Goal: Transaction & Acquisition: Purchase product/service

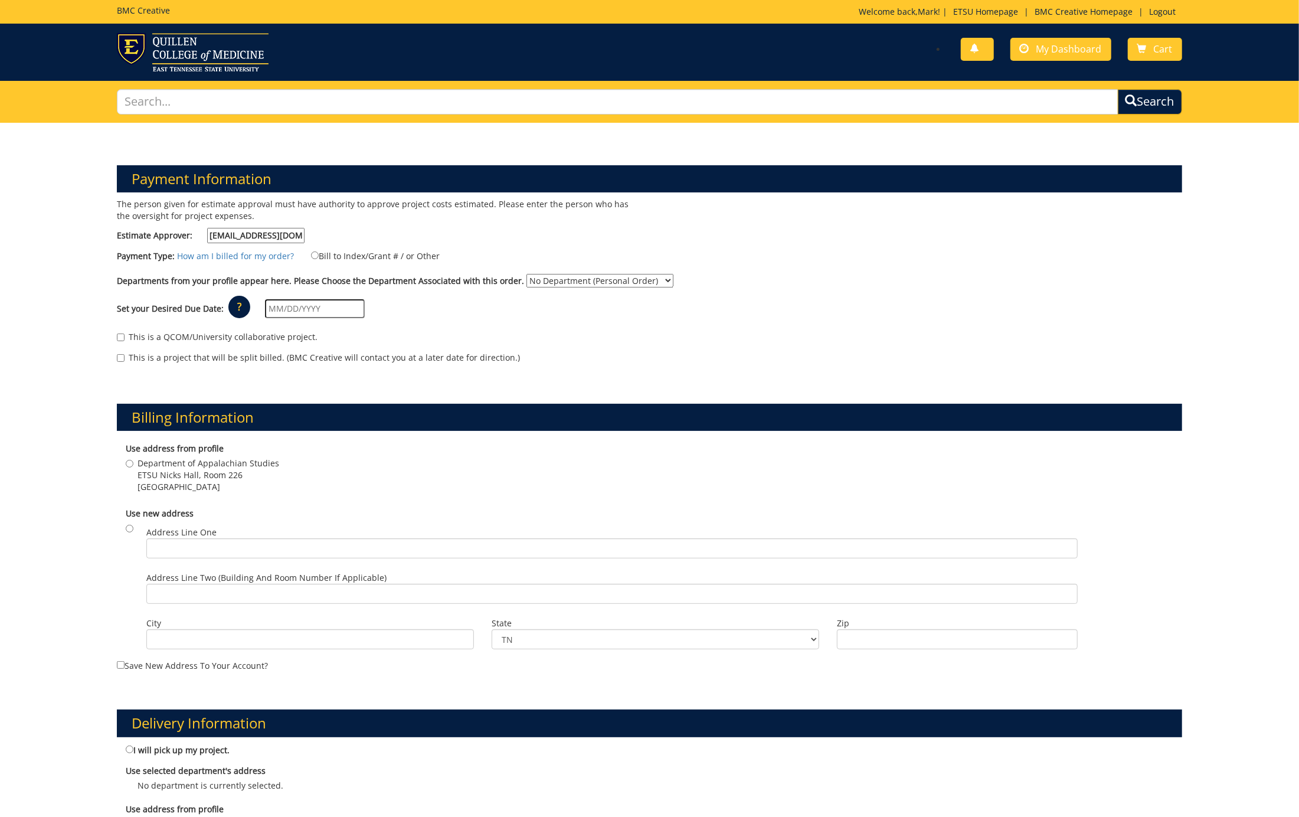
click at [314, 255] on input "Bill to Index/Grant # / or Other" at bounding box center [315, 255] width 8 height 8
radio input "true"
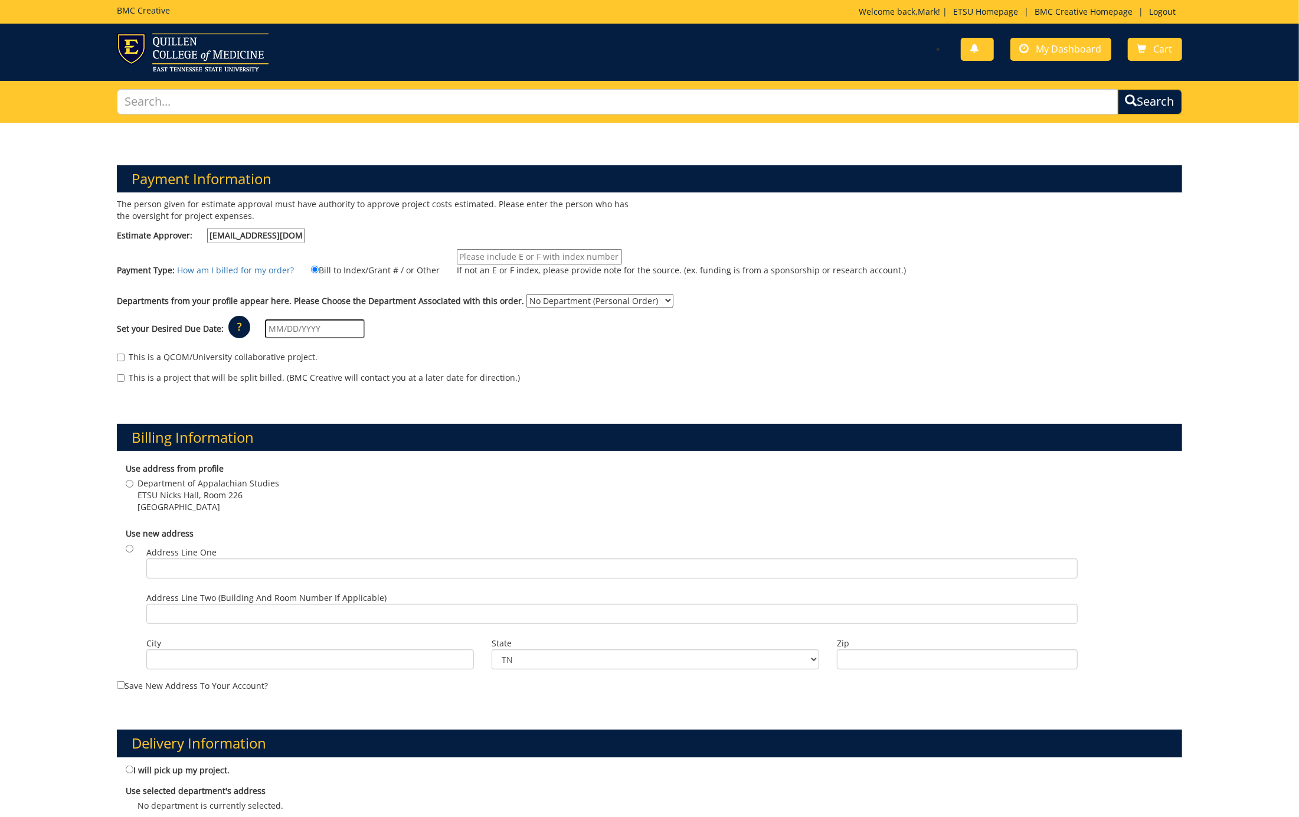
click at [530, 255] on input "If not an E or F index, please provide note for the source. (ex. funding is fro…" at bounding box center [539, 256] width 165 height 15
type input "E21010"
select select "12"
click at [298, 327] on input "text" at bounding box center [315, 328] width 100 height 19
click at [333, 460] on td "27" at bounding box center [331, 462] width 19 height 18
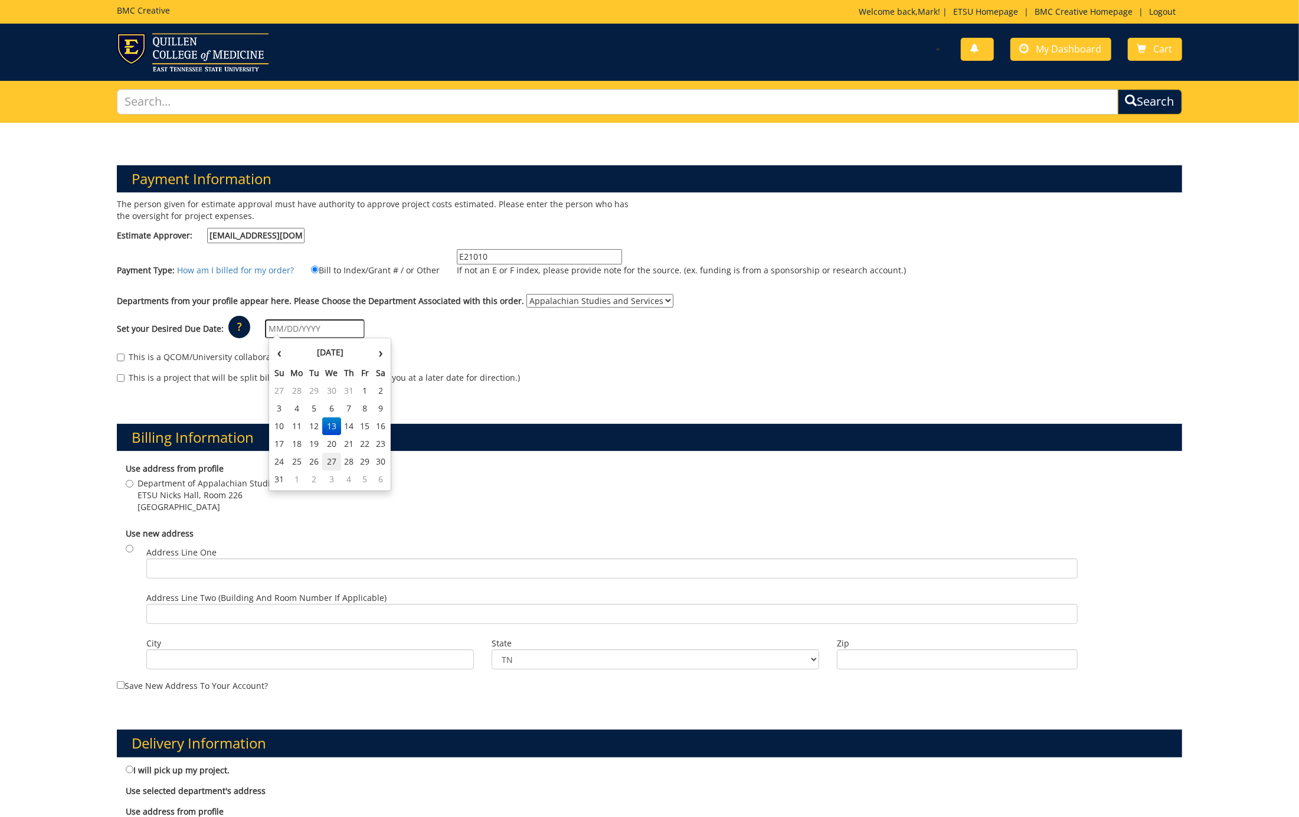
type input "08/27/2025"
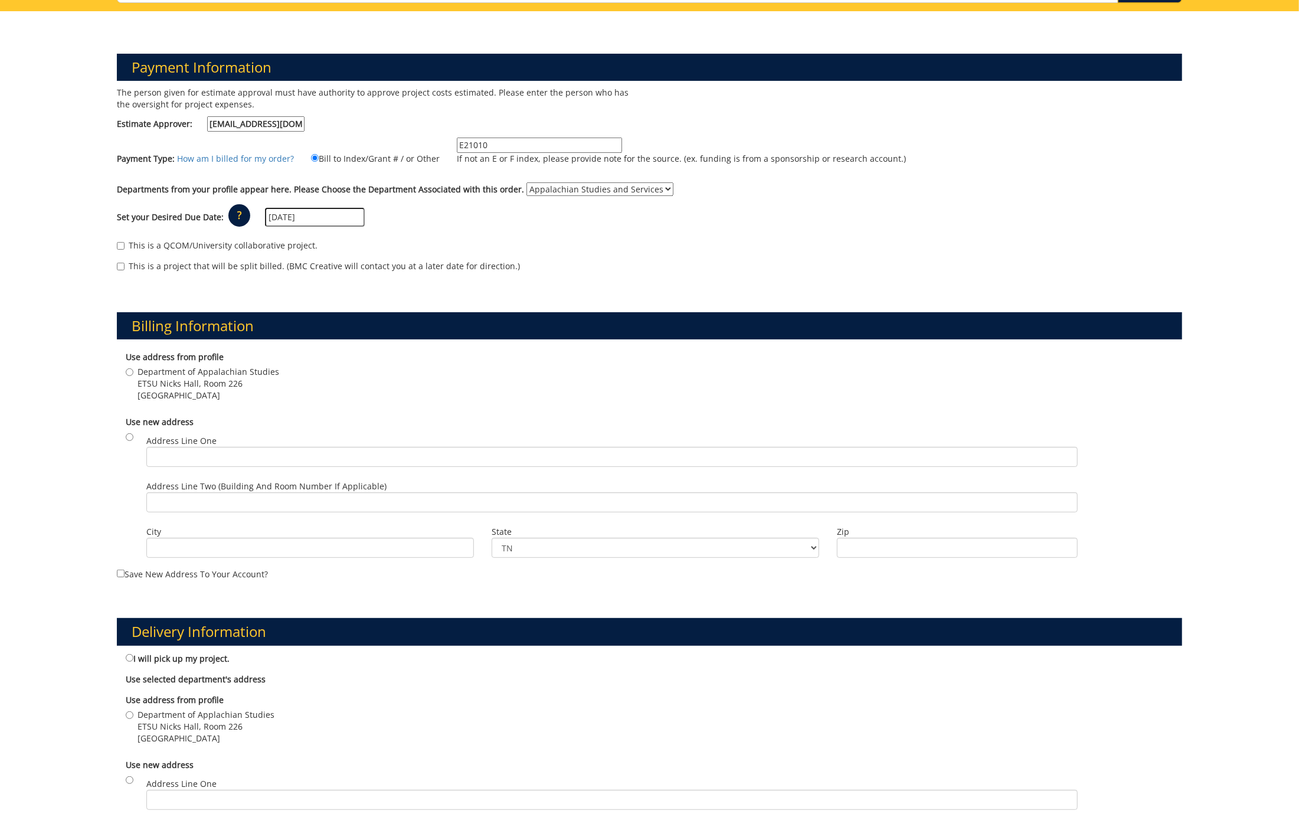
scroll to position [166, 0]
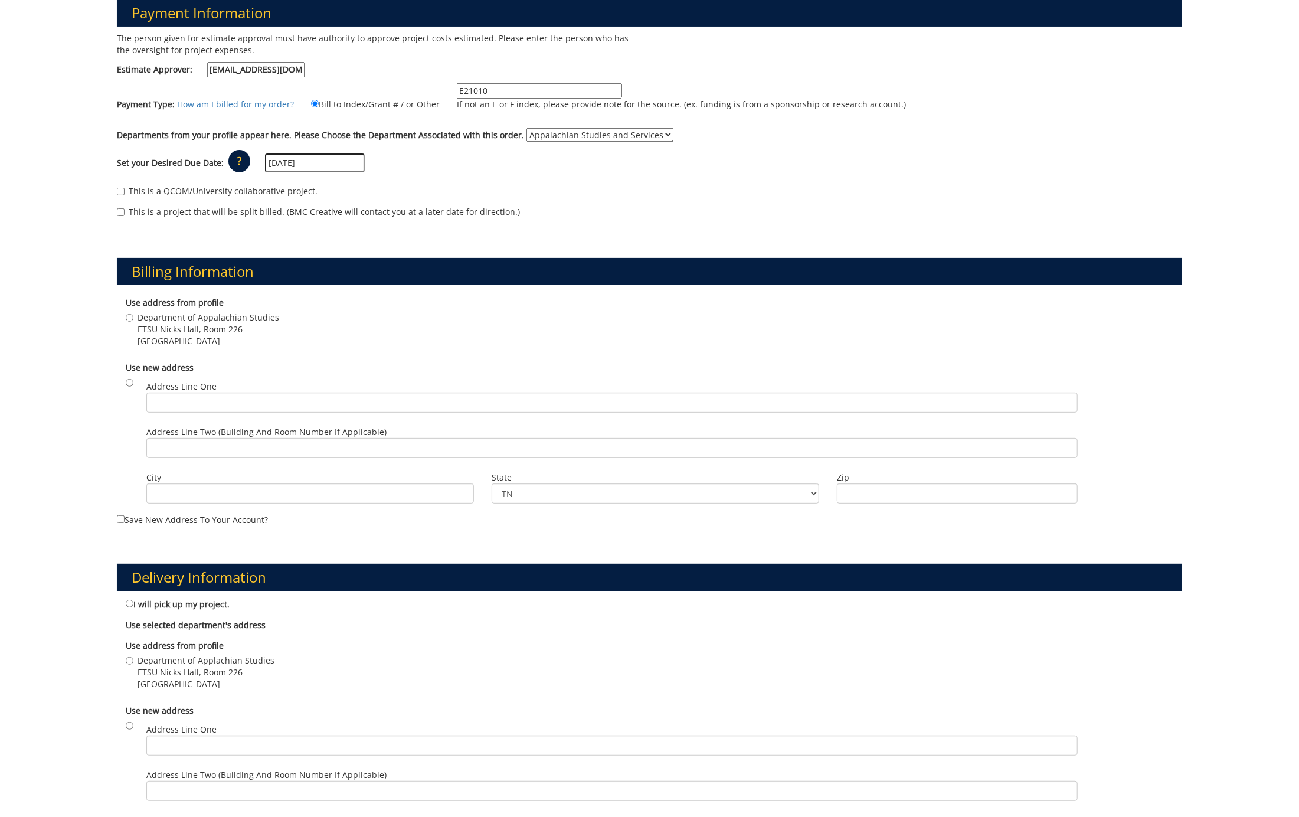
click at [129, 314] on input "Department of Appalachian Studies ETSU Nicks Hall, Room 226 Johnson City , TN 3…" at bounding box center [130, 318] width 8 height 8
radio input "true"
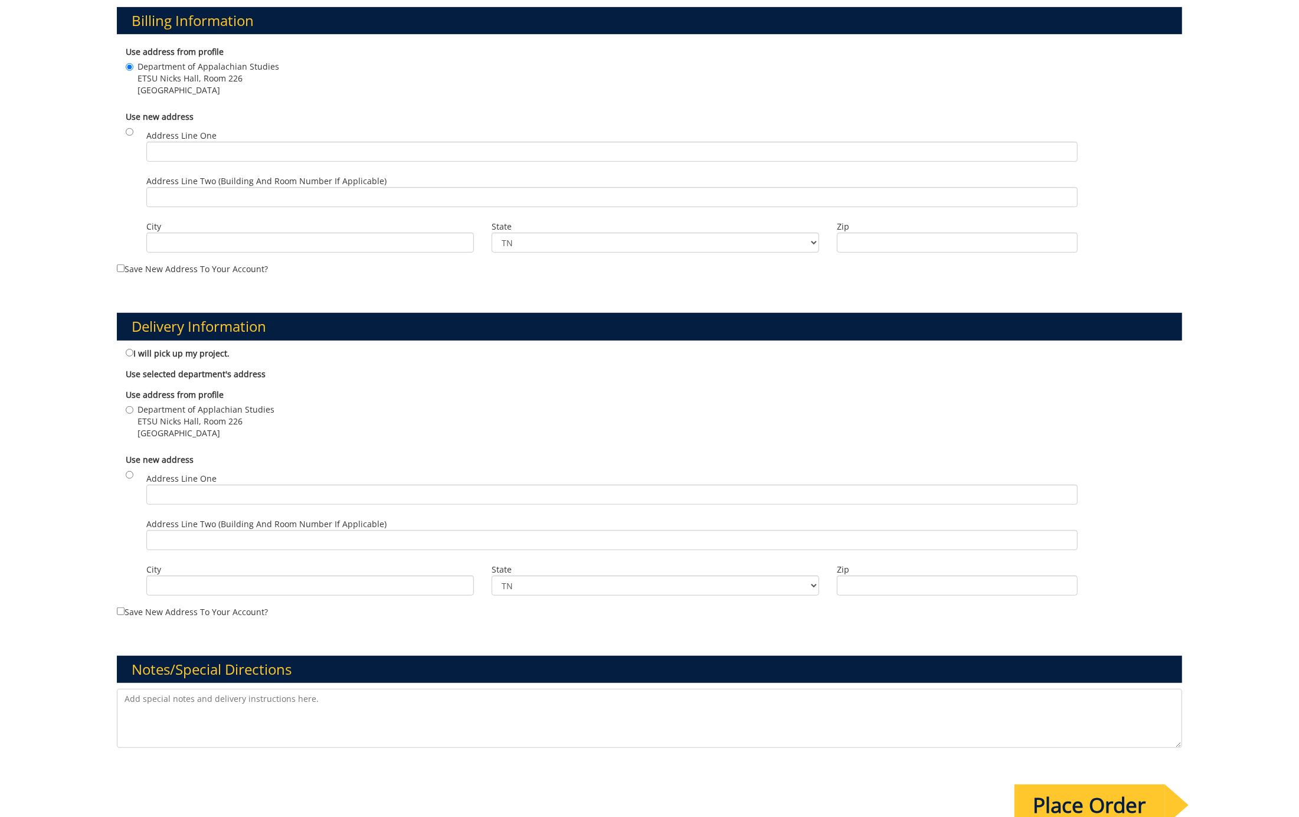
scroll to position [468, 0]
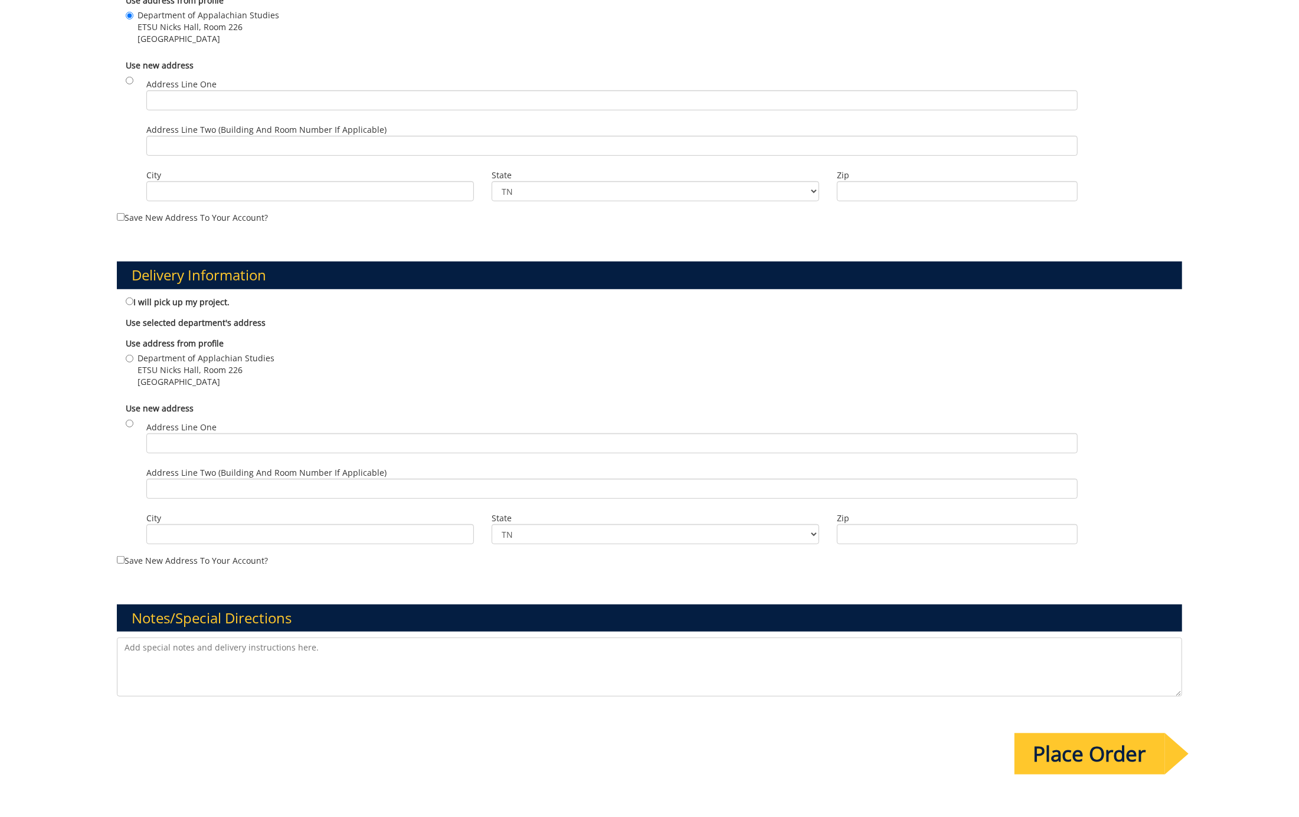
drag, startPoint x: 130, startPoint y: 350, endPoint x: 137, endPoint y: 350, distance: 6.5
click at [132, 355] on input "Department of Applachian Studies ETSU Nicks Hall, Room 226 Johnson City , TN 37…" at bounding box center [130, 359] width 8 height 8
radio input "true"
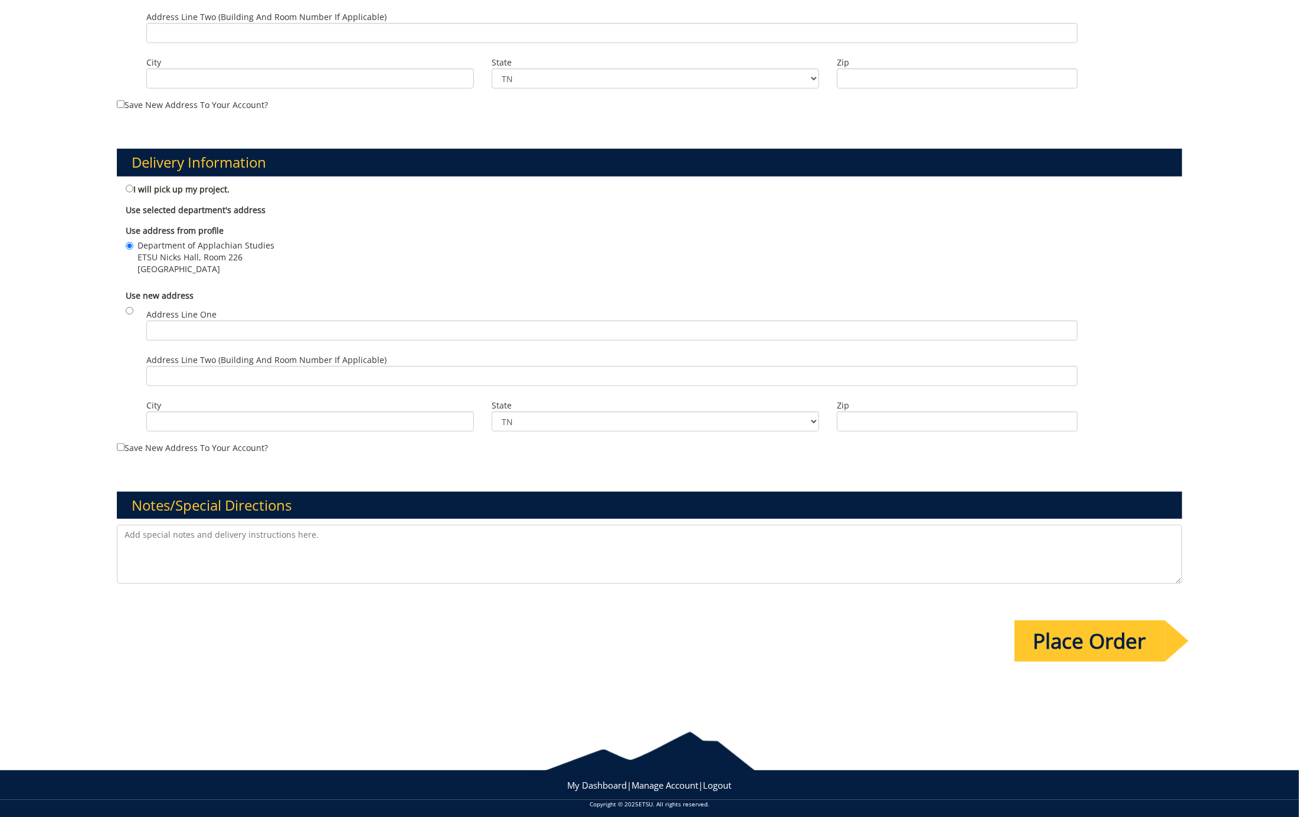
scroll to position [580, 0]
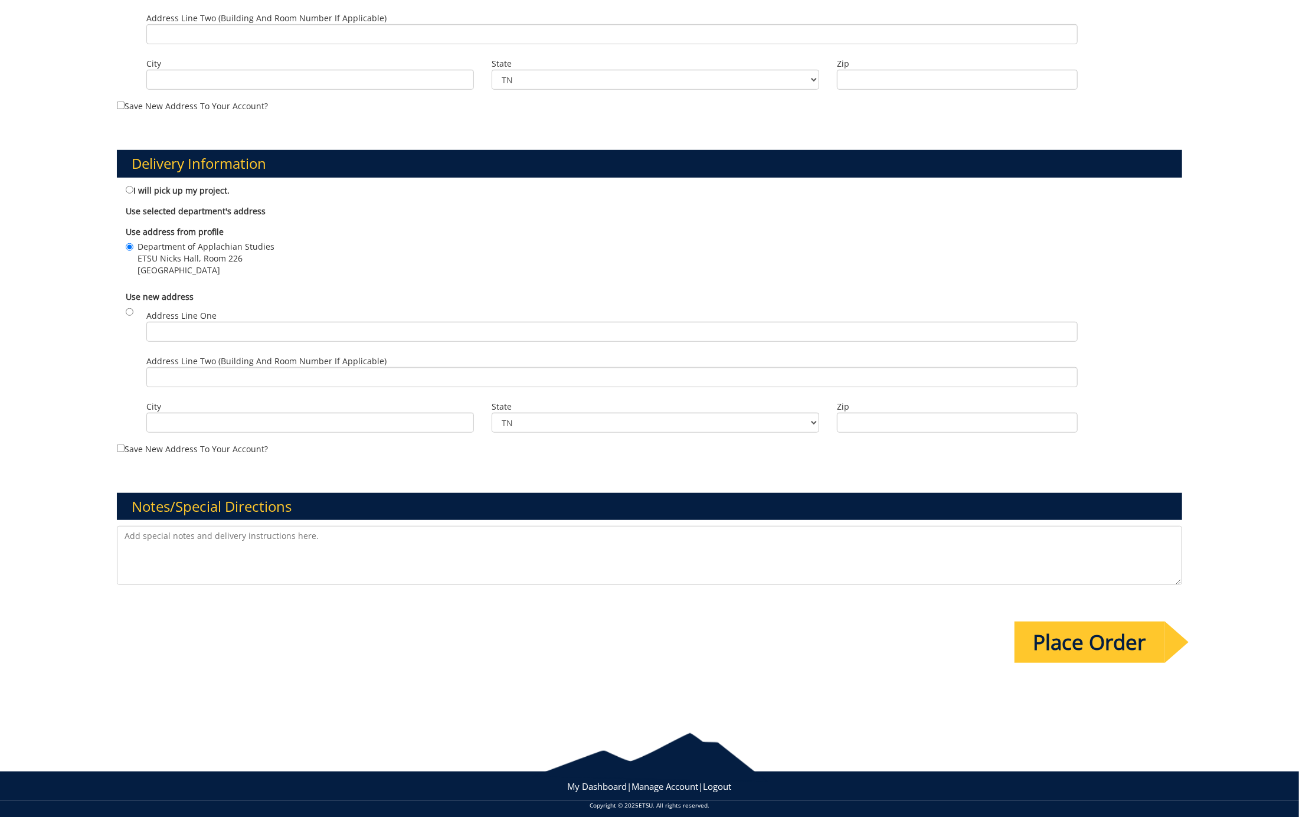
click at [1059, 636] on input "Place Order" at bounding box center [1090, 642] width 151 height 41
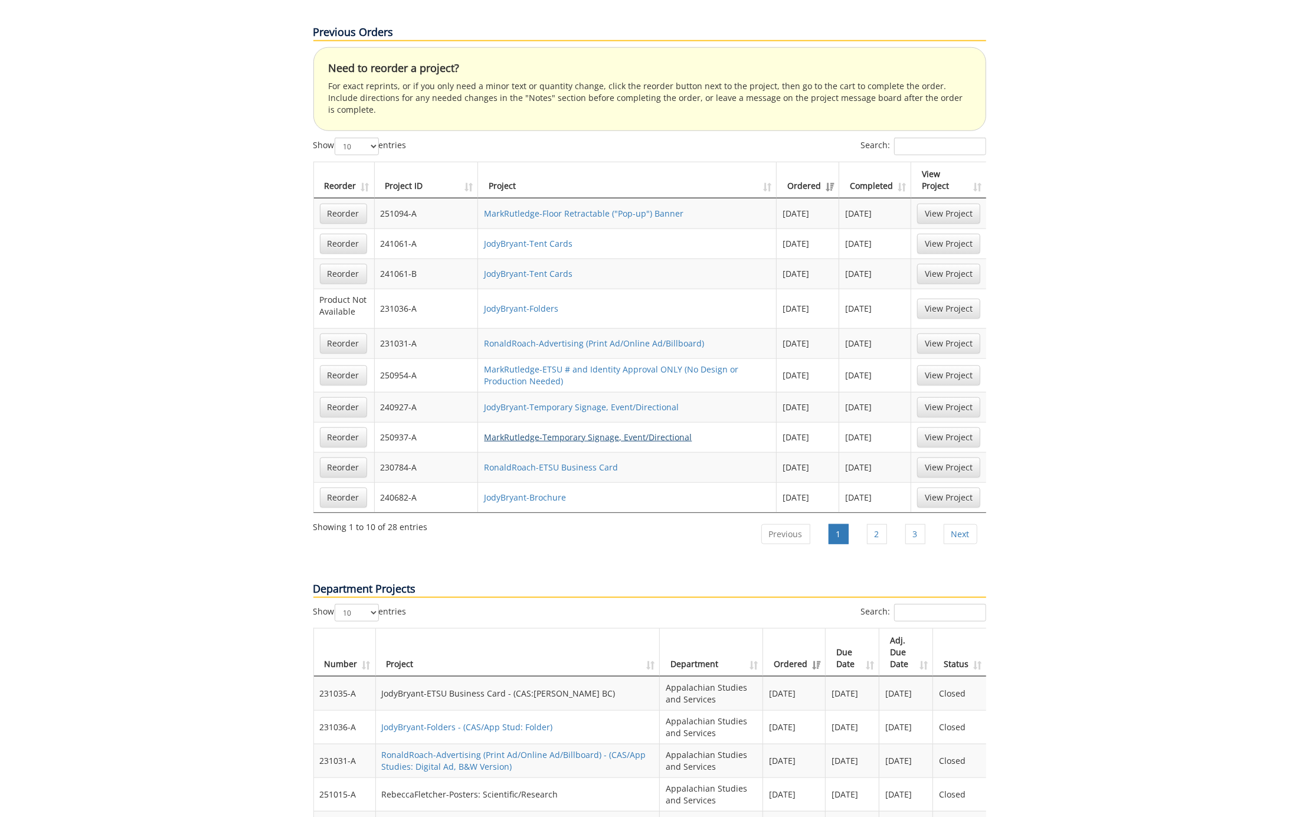
scroll to position [917, 0]
click at [548, 208] on link "MarkRutledge-Floor Retractable ("Pop-up") Banner" at bounding box center [584, 213] width 200 height 11
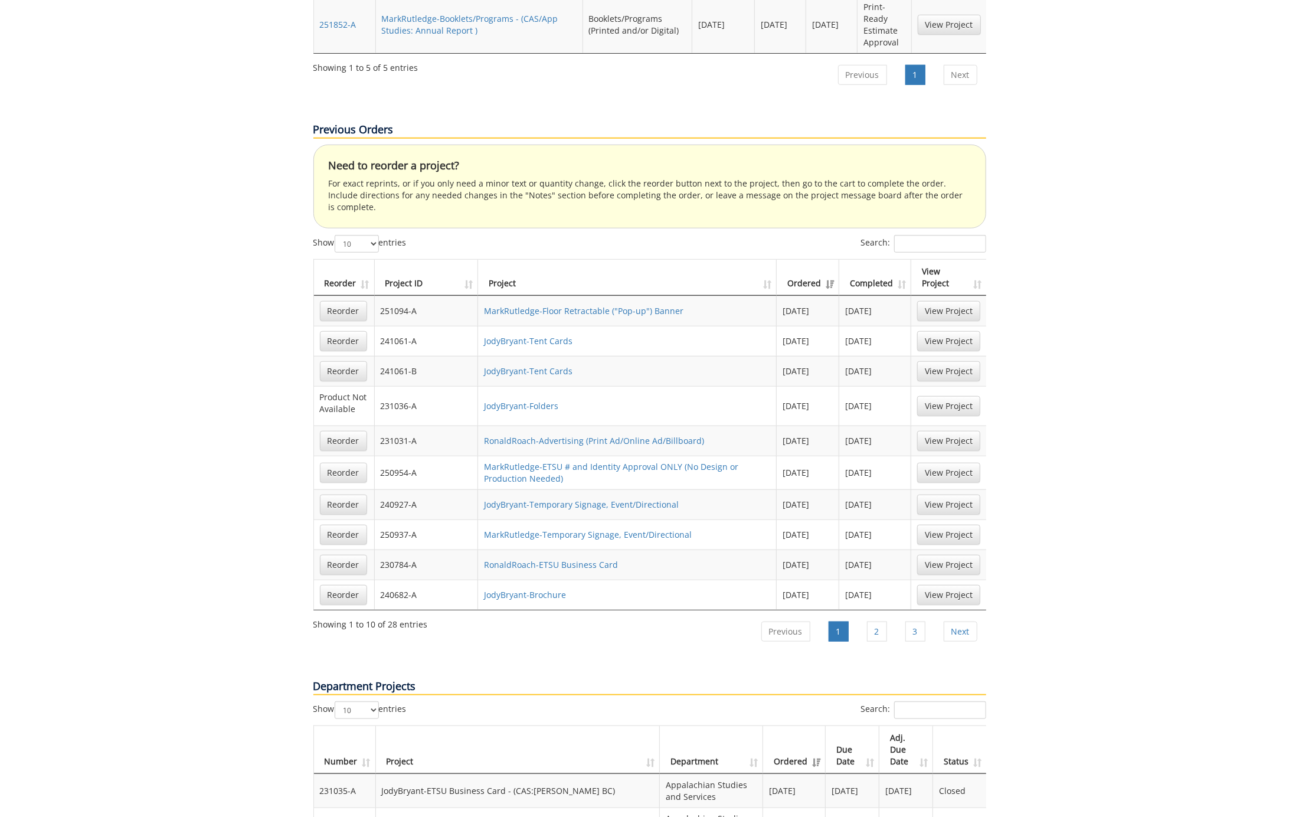
scroll to position [819, 0]
click at [879, 622] on link "2" at bounding box center [877, 632] width 20 height 20
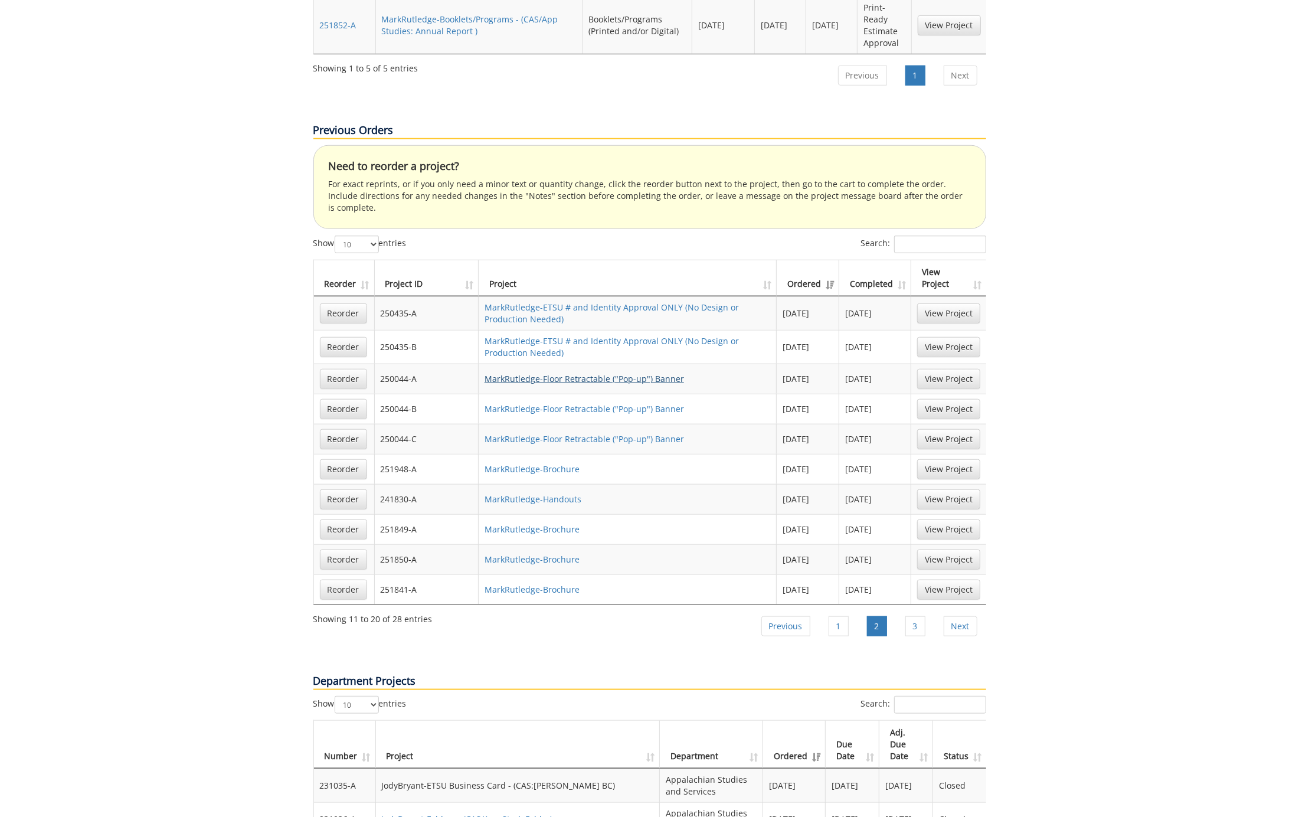
click at [569, 373] on link "MarkRutledge-Floor Retractable ("Pop-up") Banner" at bounding box center [585, 378] width 200 height 11
click at [525, 424] on td "MarkRutledge-Floor Retractable ("Pop-up") Banner" at bounding box center [628, 439] width 299 height 30
click at [549, 433] on link "MarkRutledge-Floor Retractable ("Pop-up") Banner" at bounding box center [585, 438] width 200 height 11
click at [557, 373] on link "MarkRutledge-Floor Retractable ("Pop-up") Banner" at bounding box center [585, 378] width 200 height 11
drag, startPoint x: 587, startPoint y: 364, endPoint x: 590, endPoint y: 370, distance: 6.4
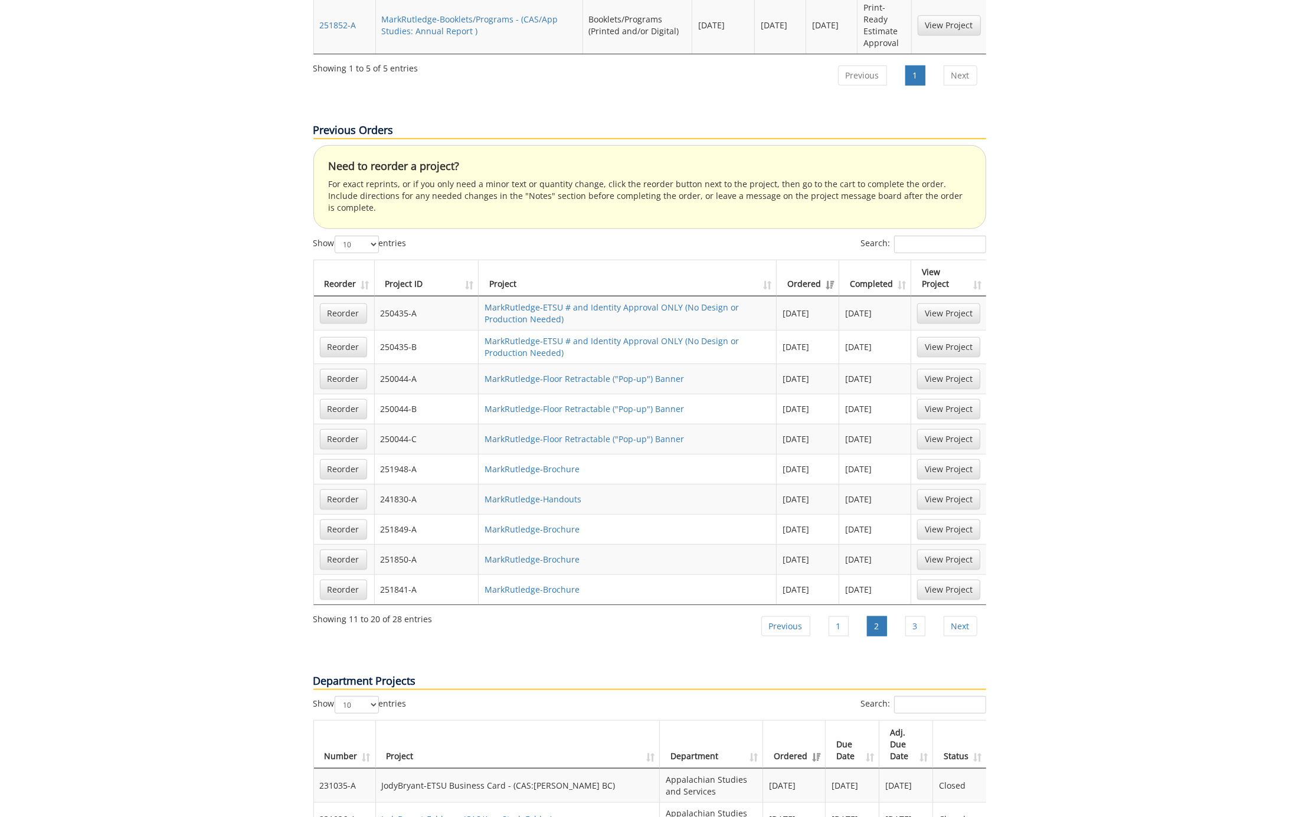
click at [588, 394] on td "MarkRutledge-Floor Retractable ("Pop-up") Banner" at bounding box center [628, 409] width 299 height 30
click at [586, 403] on link "MarkRutledge-Floor Retractable ("Pop-up") Banner" at bounding box center [585, 408] width 200 height 11
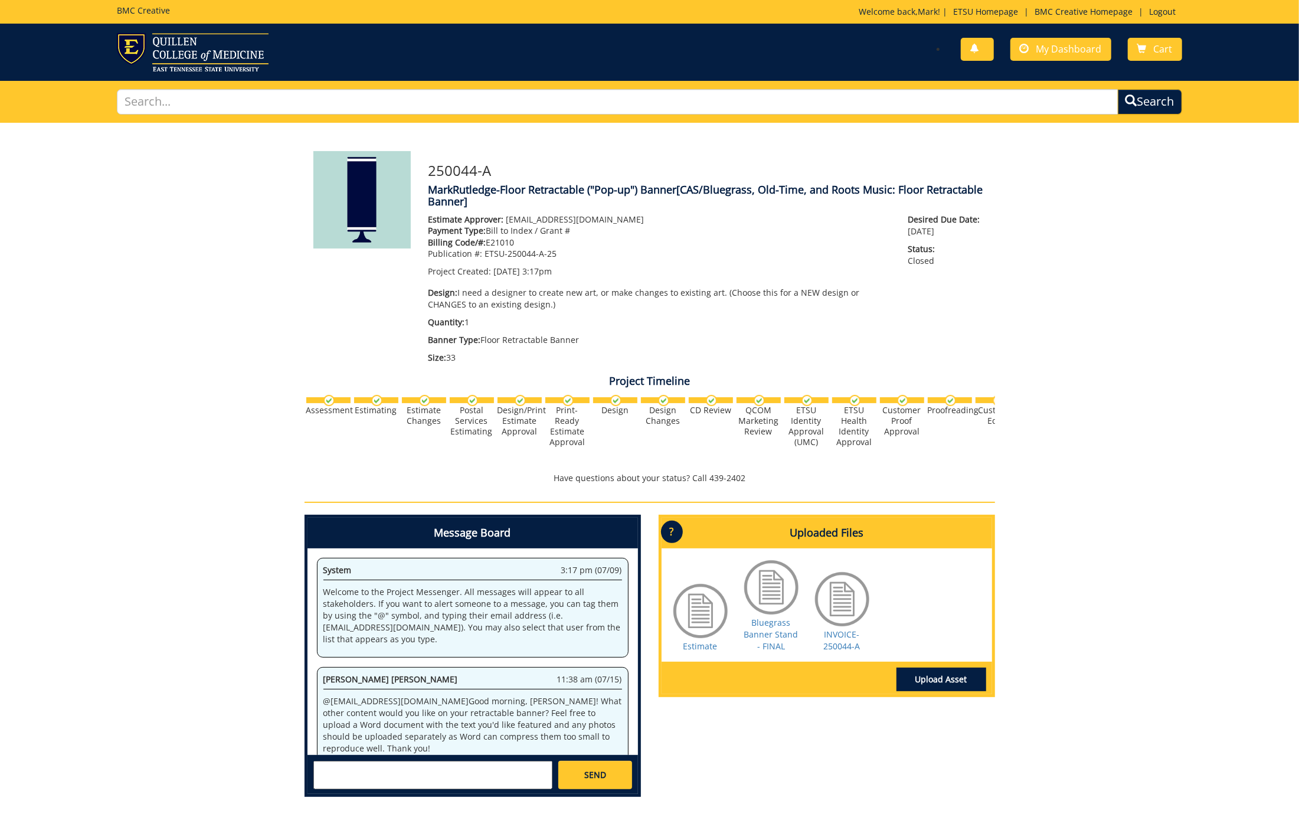
scroll to position [697, 0]
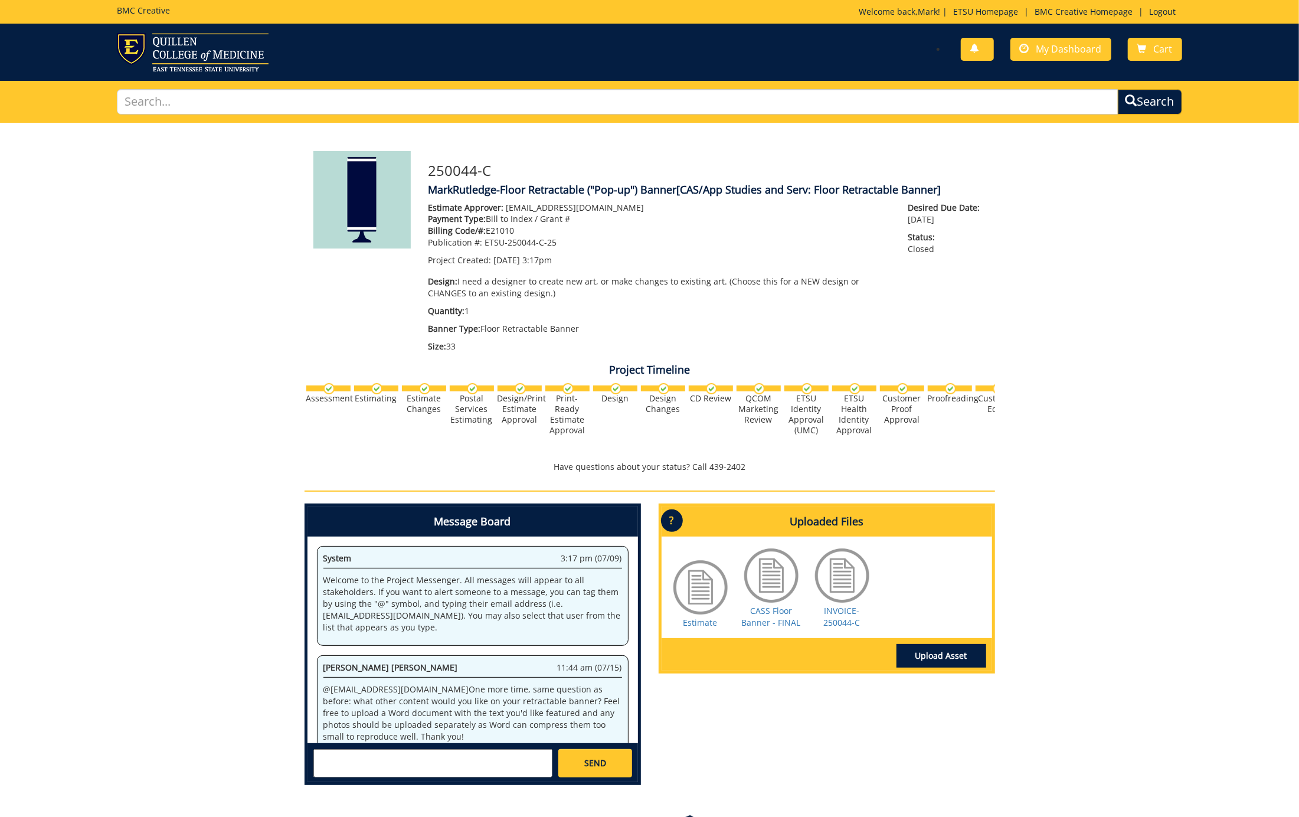
scroll to position [316, 0]
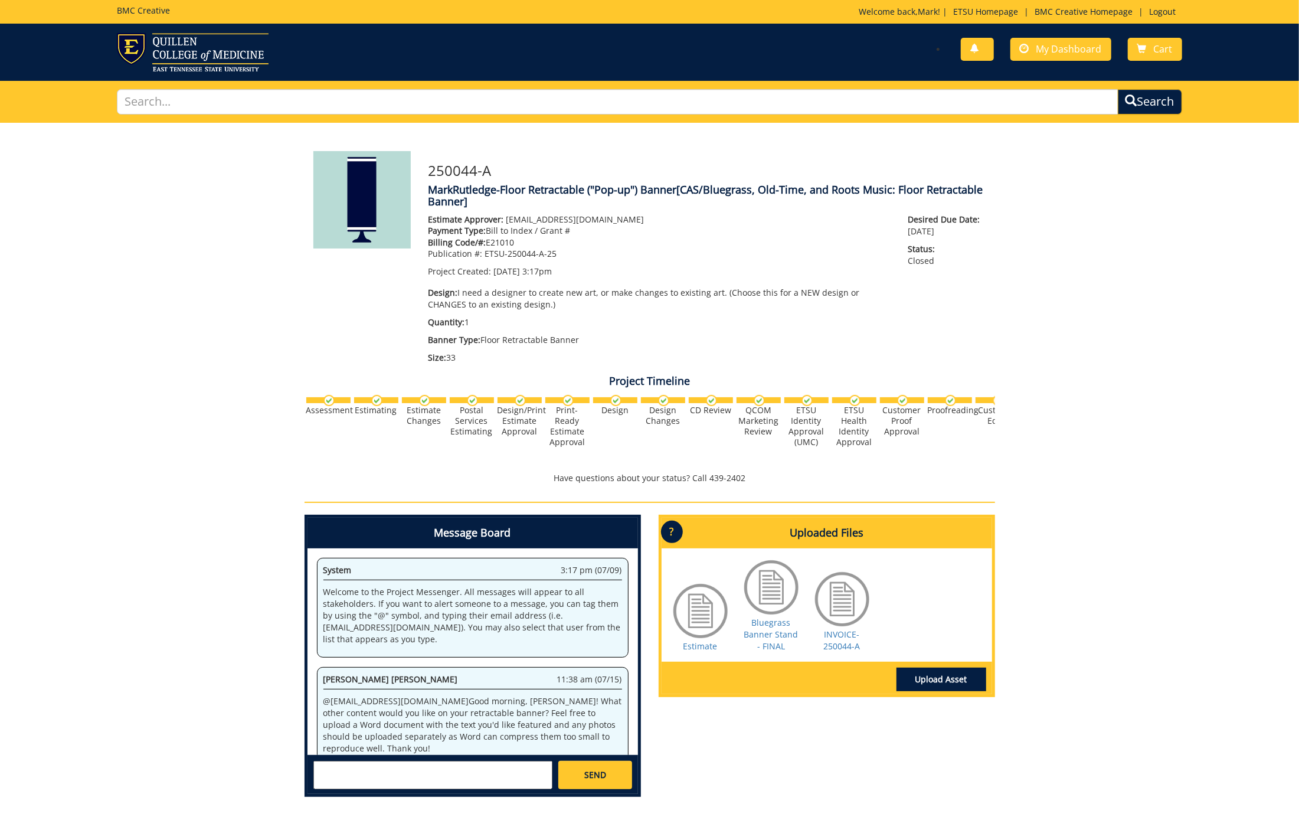
scroll to position [697, 0]
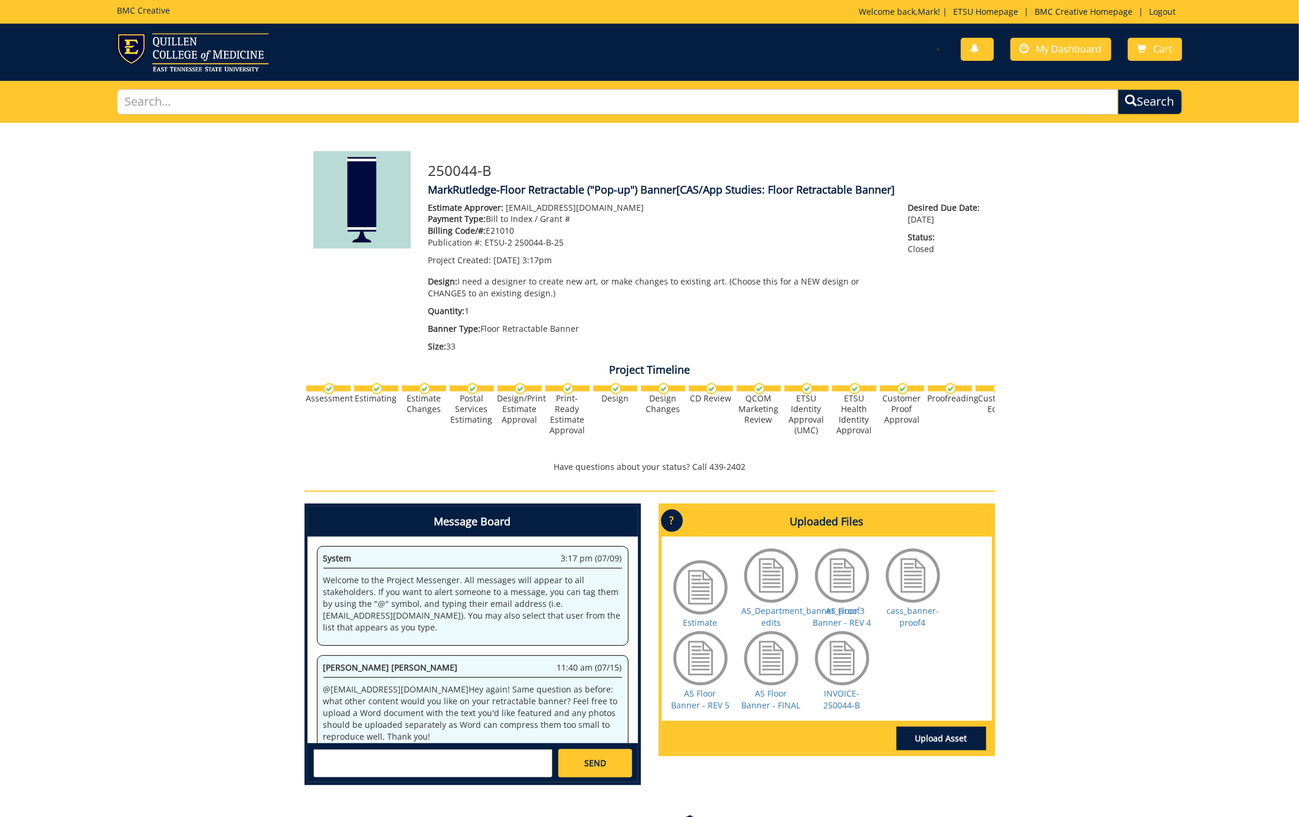
scroll to position [527, 0]
